Goal: Information Seeking & Learning: Learn about a topic

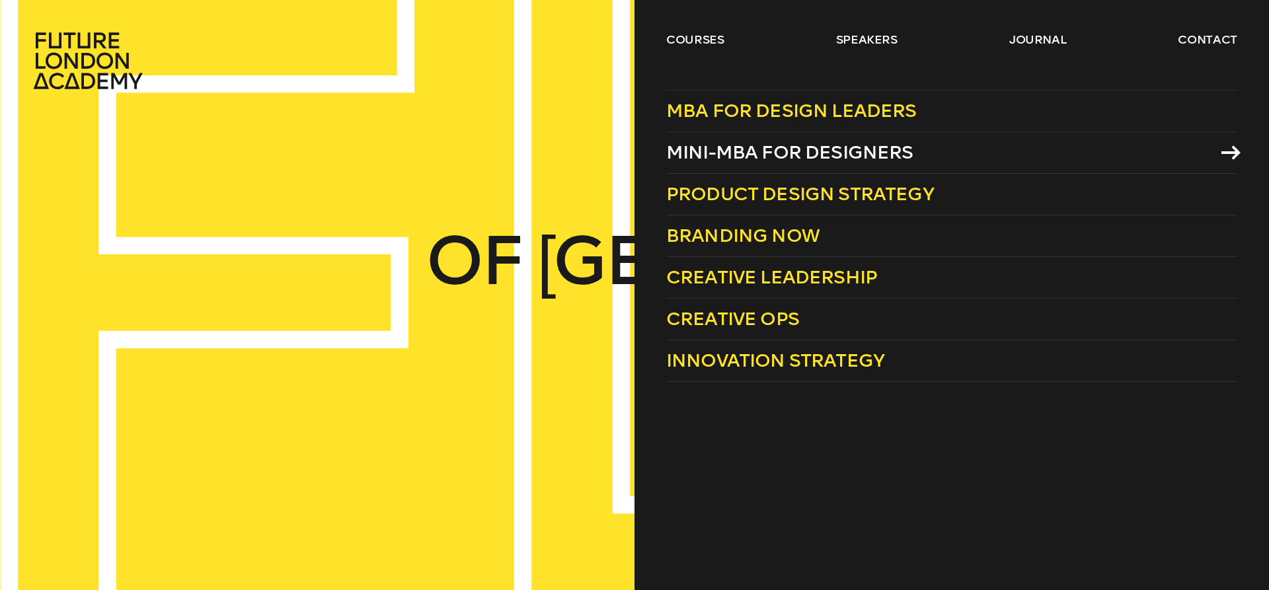
click at [765, 158] on span "Mini-MBA for Designers" at bounding box center [789, 152] width 247 height 22
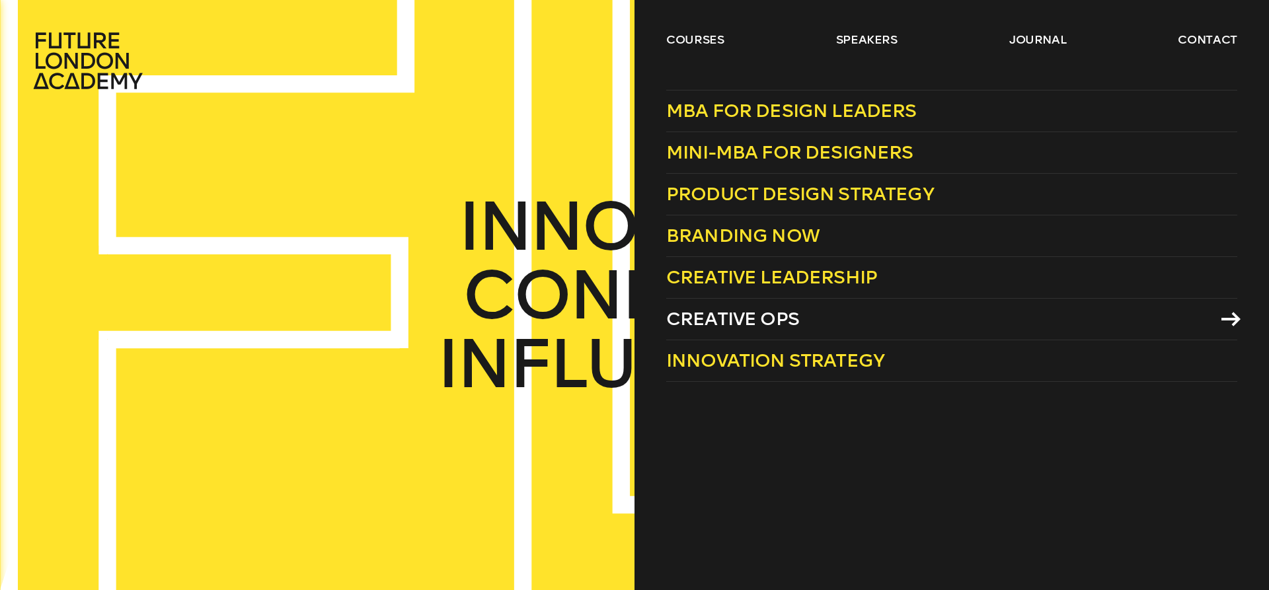
click at [770, 317] on span "Creative Ops" at bounding box center [732, 319] width 133 height 22
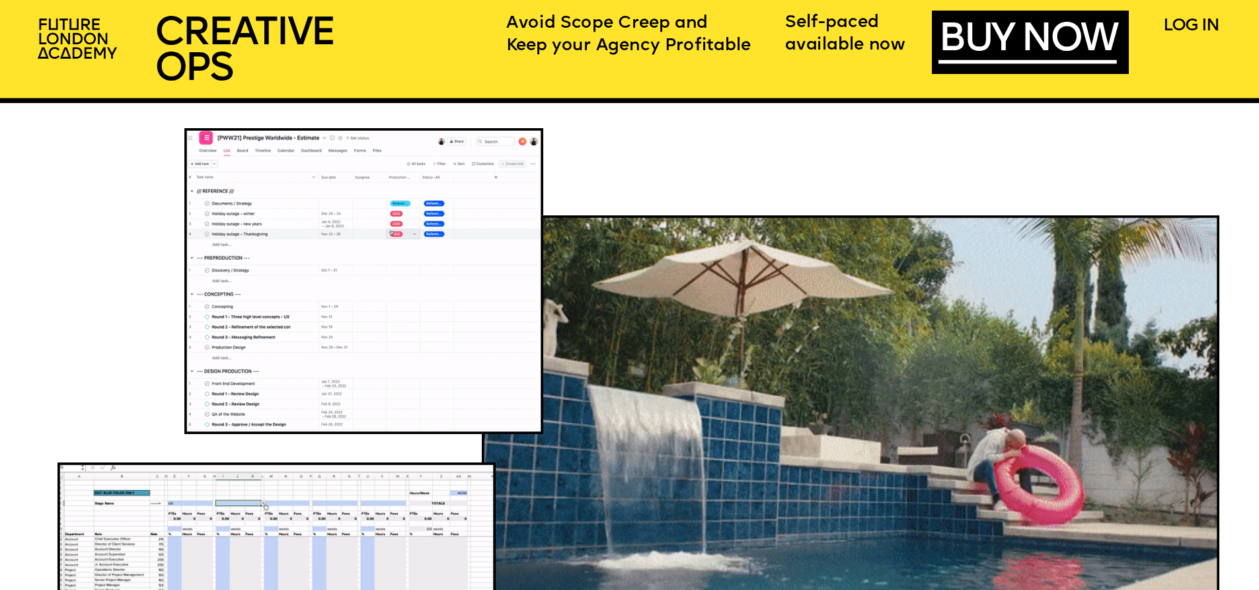
scroll to position [1322, 0]
